Goal: Complete application form

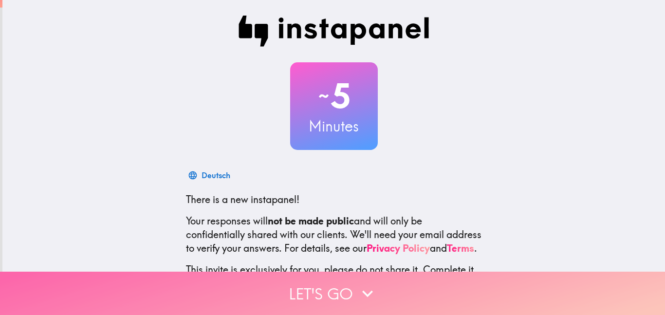
click at [337, 302] on button "Let's go" at bounding box center [332, 293] width 665 height 43
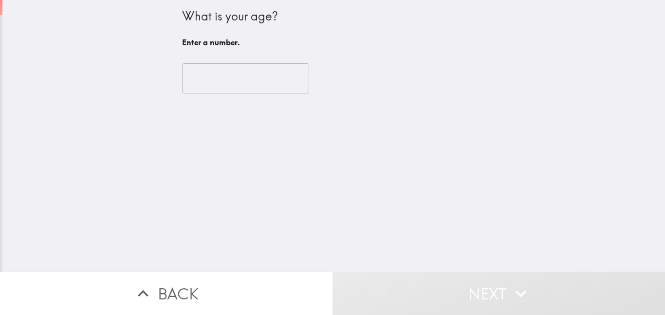
click at [276, 75] on input "number" at bounding box center [245, 78] width 127 height 30
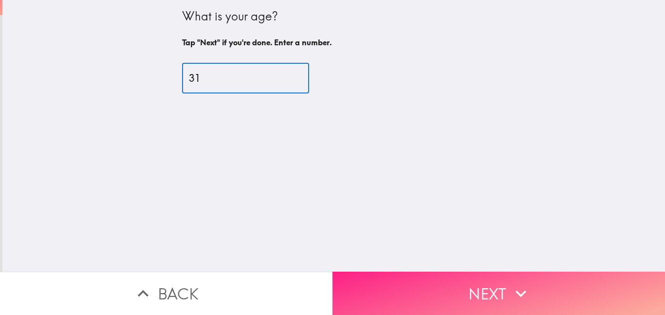
type input "31"
click at [477, 290] on button "Next" at bounding box center [498, 293] width 332 height 43
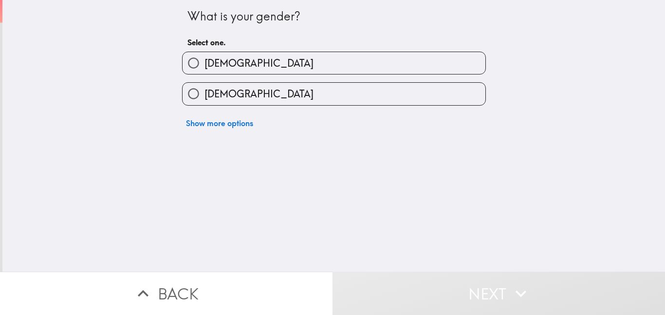
click at [362, 109] on div "Show more options" at bounding box center [329, 119] width 311 height 27
click at [352, 94] on label "[DEMOGRAPHIC_DATA]" at bounding box center [333, 94] width 303 height 22
click at [204, 94] on input "[DEMOGRAPHIC_DATA]" at bounding box center [193, 94] width 22 height 22
radio input "true"
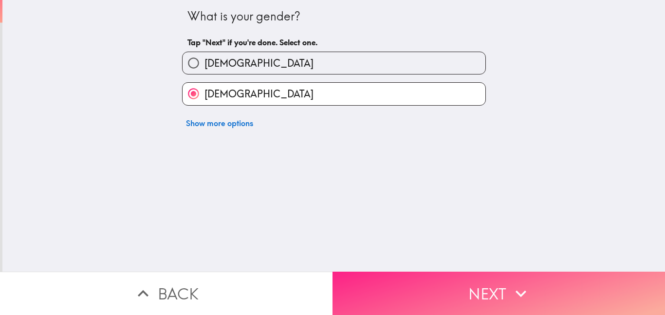
click at [453, 290] on button "Next" at bounding box center [498, 293] width 332 height 43
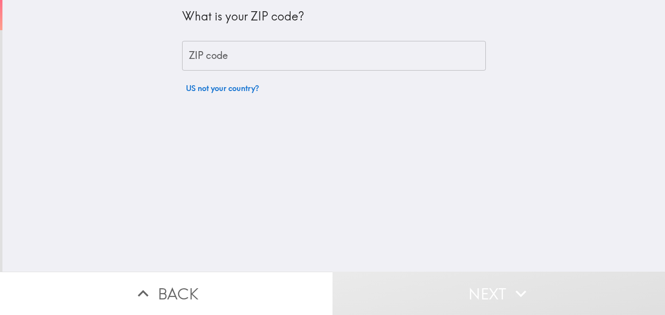
click at [321, 43] on input "ZIP code" at bounding box center [334, 56] width 304 height 30
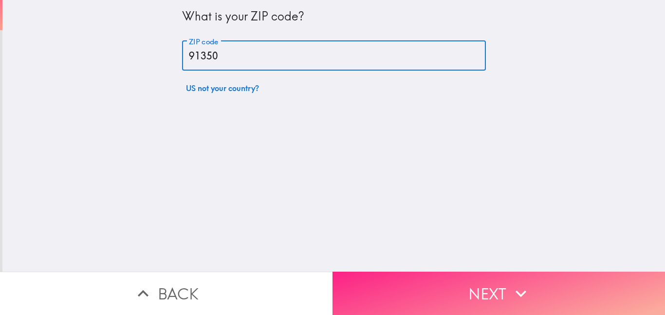
type input "91350"
click at [458, 296] on button "Next" at bounding box center [498, 293] width 332 height 43
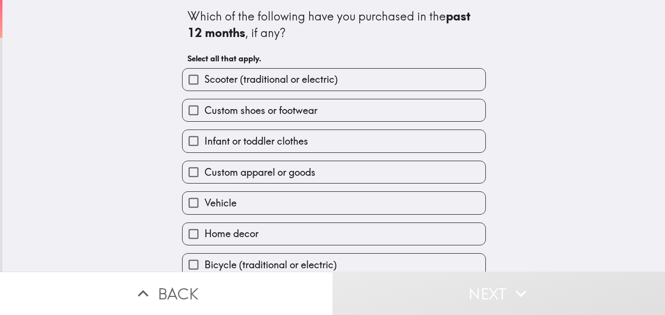
click at [365, 264] on label "Bicycle (traditional or electric)" at bounding box center [333, 265] width 303 height 22
click at [204, 264] on input "Bicycle (traditional or electric)" at bounding box center [193, 265] width 22 height 22
checkbox input "true"
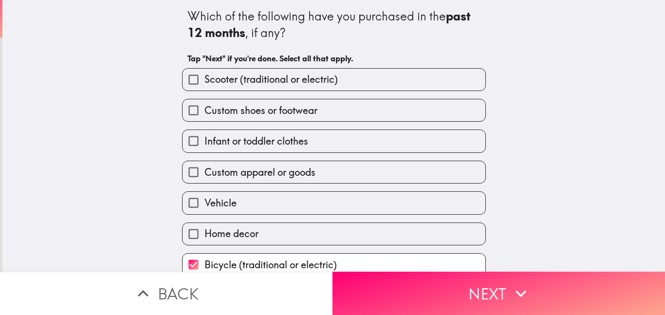
scroll to position [4, 0]
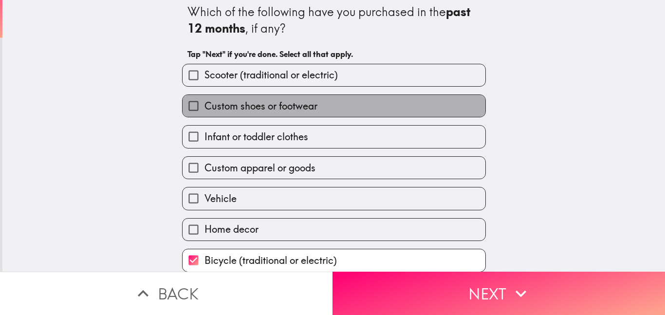
click at [309, 96] on label "Custom shoes or footwear" at bounding box center [333, 106] width 303 height 22
click at [204, 96] on input "Custom shoes or footwear" at bounding box center [193, 106] width 22 height 22
checkbox input "true"
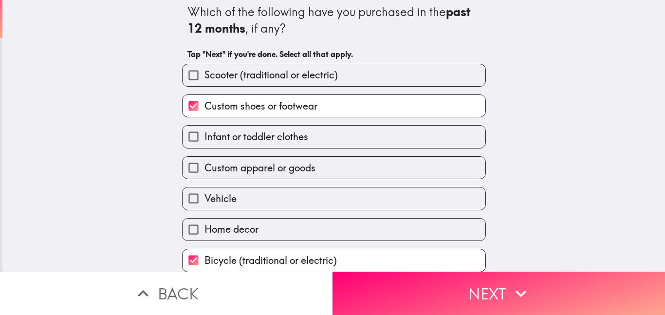
click at [336, 261] on span "Bicycle (traditional or electric)" at bounding box center [270, 261] width 132 height 14
click at [204, 261] on input "Bicycle (traditional or electric)" at bounding box center [193, 260] width 22 height 22
checkbox input "false"
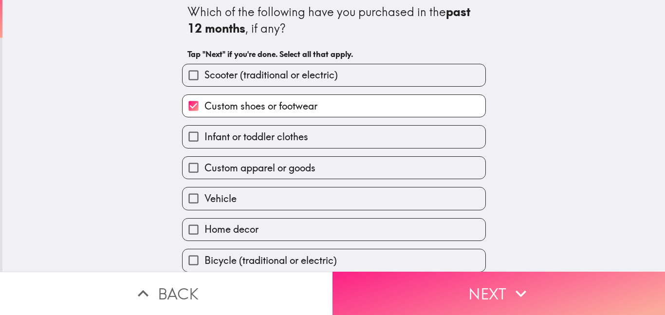
click at [388, 302] on button "Next" at bounding box center [498, 293] width 332 height 43
